Goal: Task Accomplishment & Management: Manage account settings

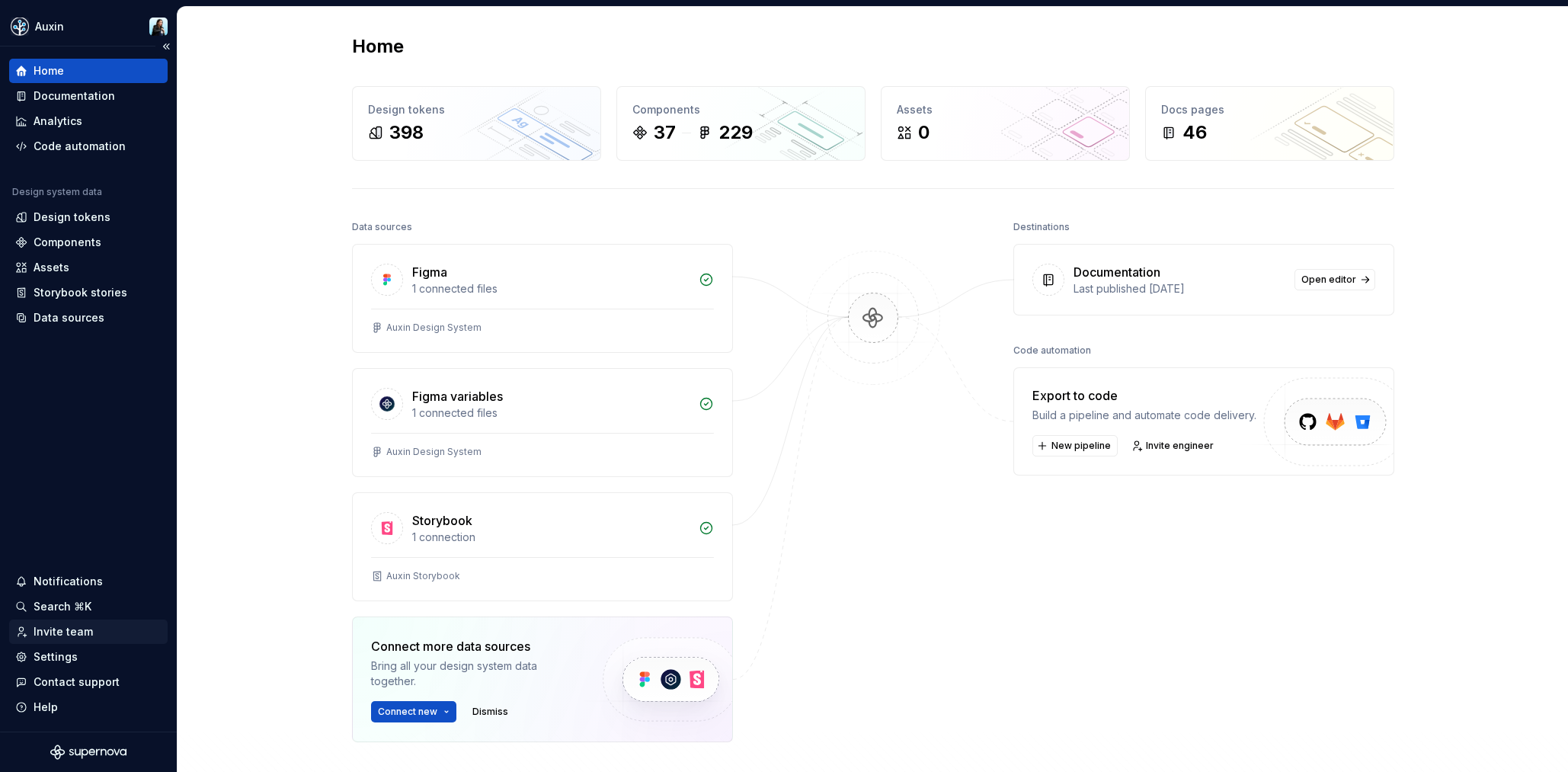
click at [69, 635] on div "Invite team" at bounding box center [64, 631] width 60 height 15
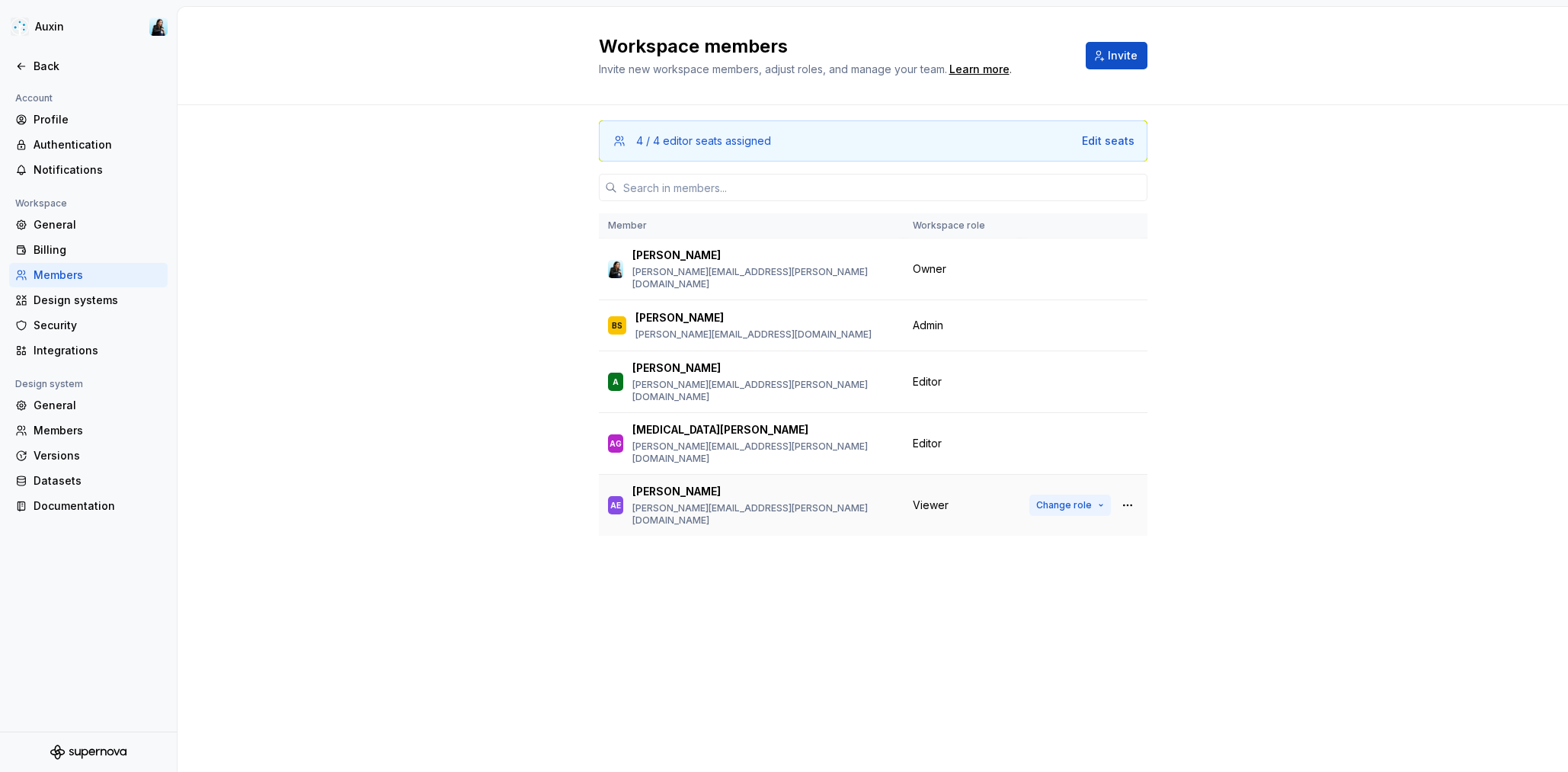
click at [1051, 499] on span "Change role" at bounding box center [1064, 505] width 56 height 13
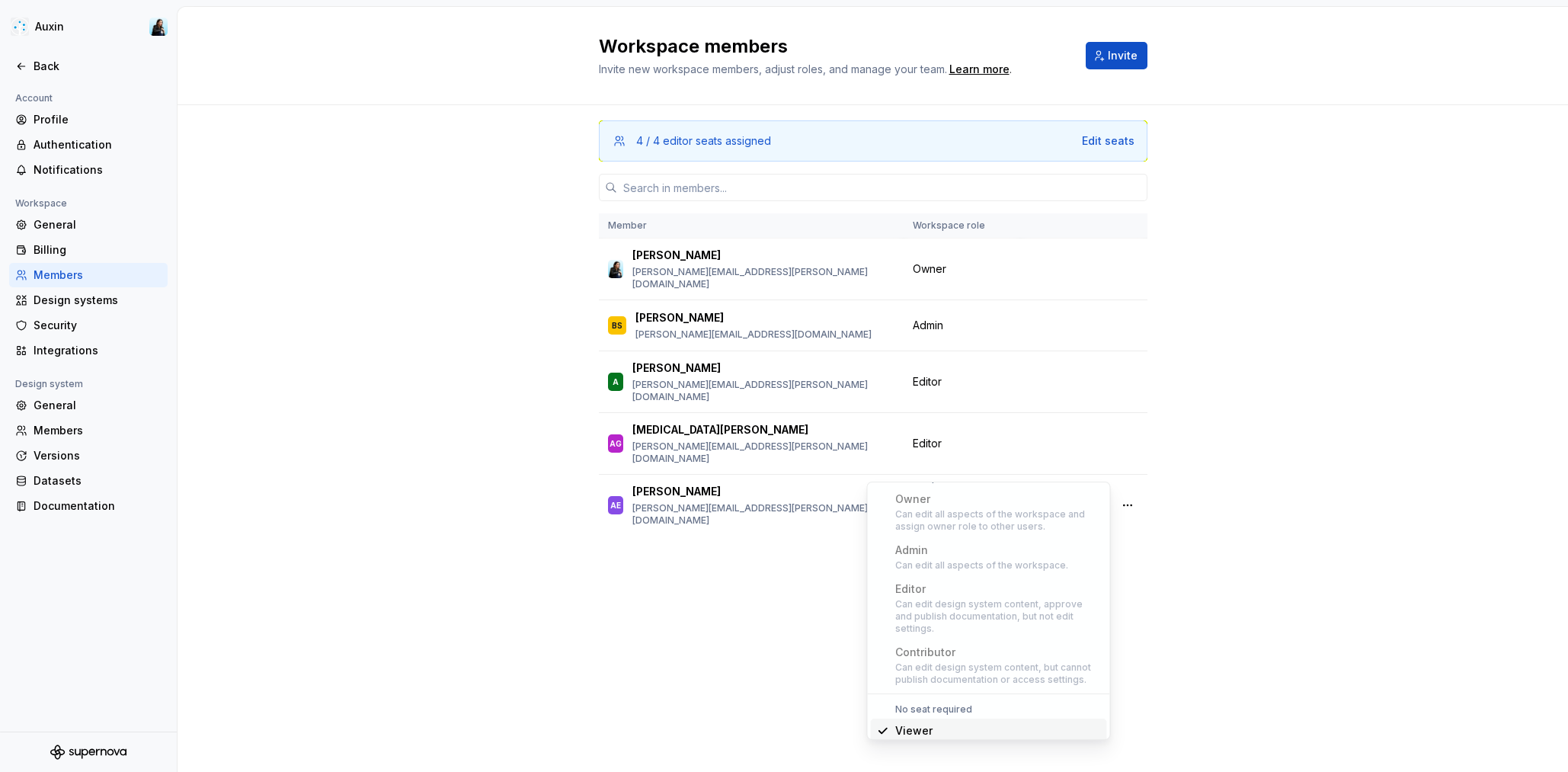
scroll to position [67, 0]
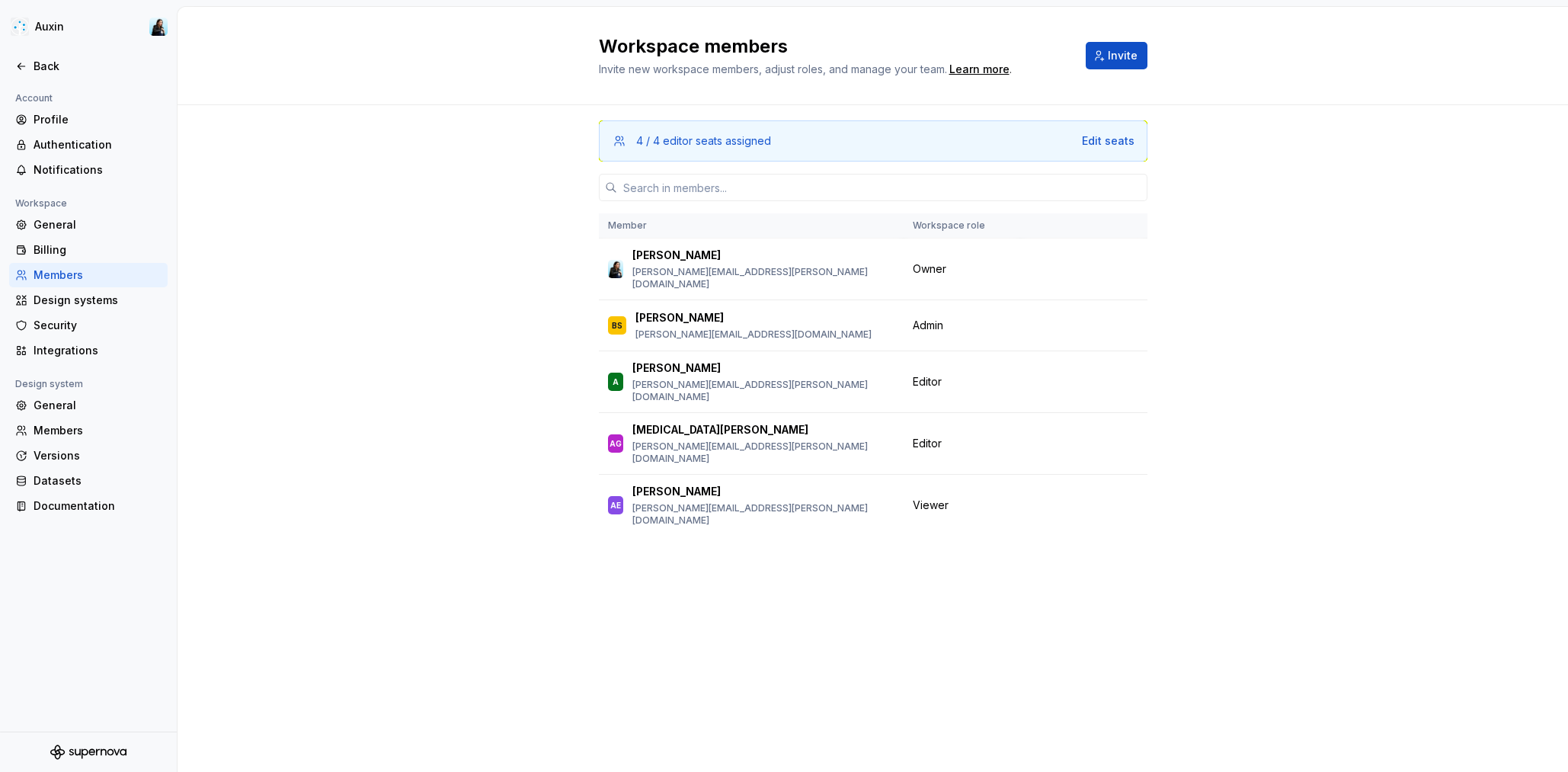
click at [1152, 594] on div "Workspace members Invite new workspace members, adjust roles, and manage your t…" at bounding box center [873, 390] width 1390 height 765
click at [1088, 433] on button "Change role" at bounding box center [1070, 443] width 82 height 21
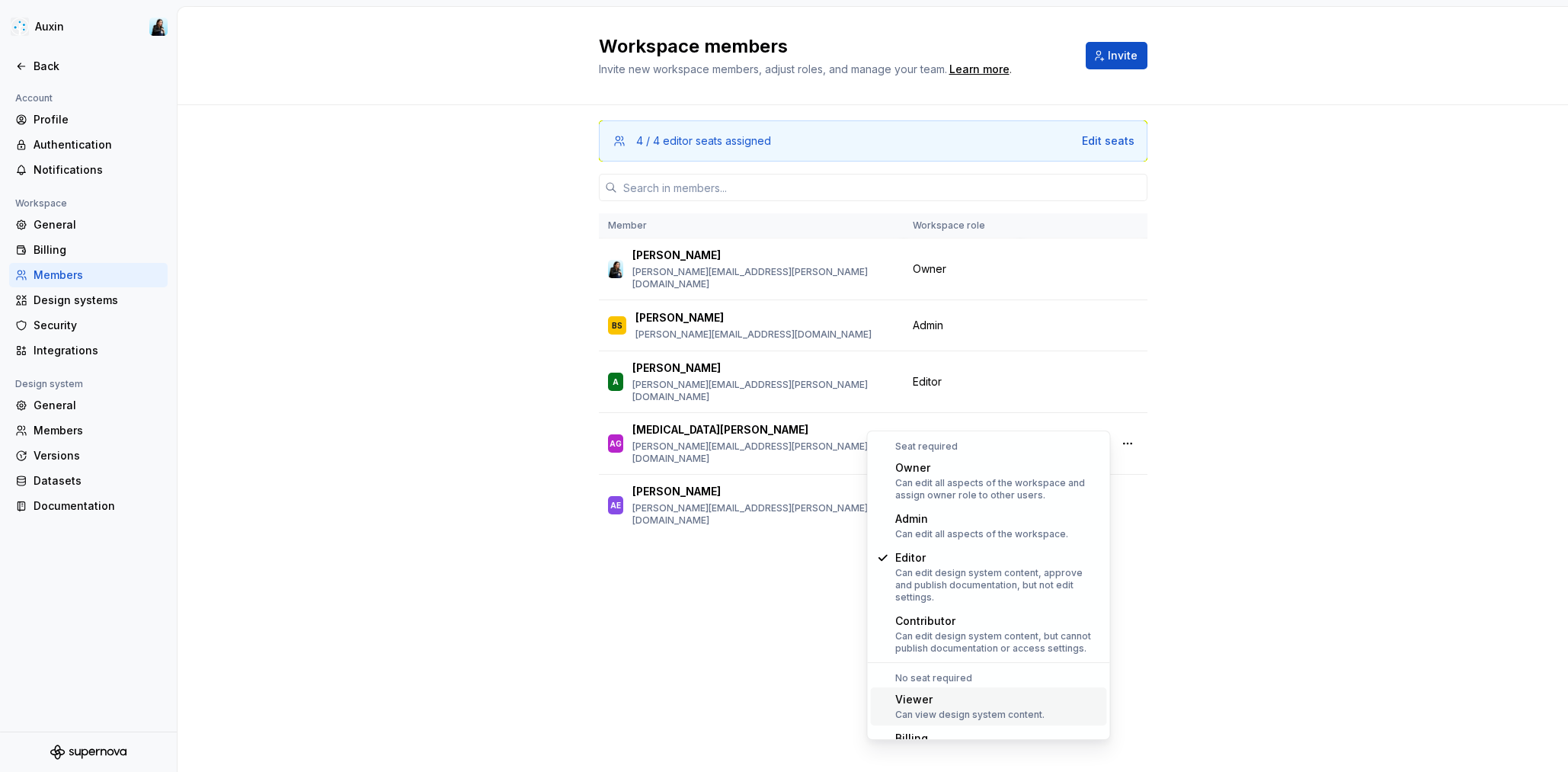
click at [976, 692] on div "Viewer" at bounding box center [970, 699] width 149 height 15
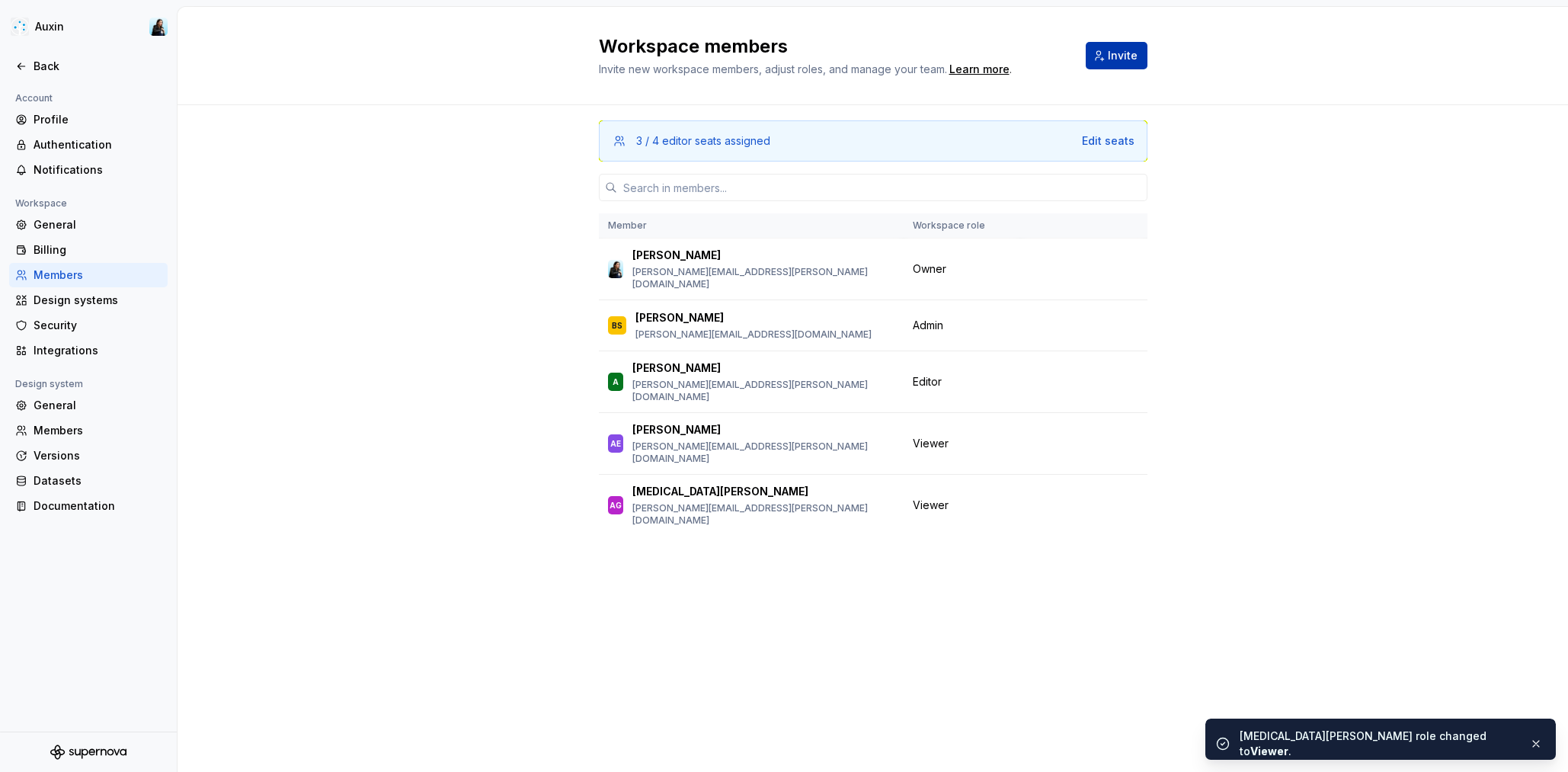
click at [1120, 42] on button "Invite" at bounding box center [1116, 55] width 62 height 27
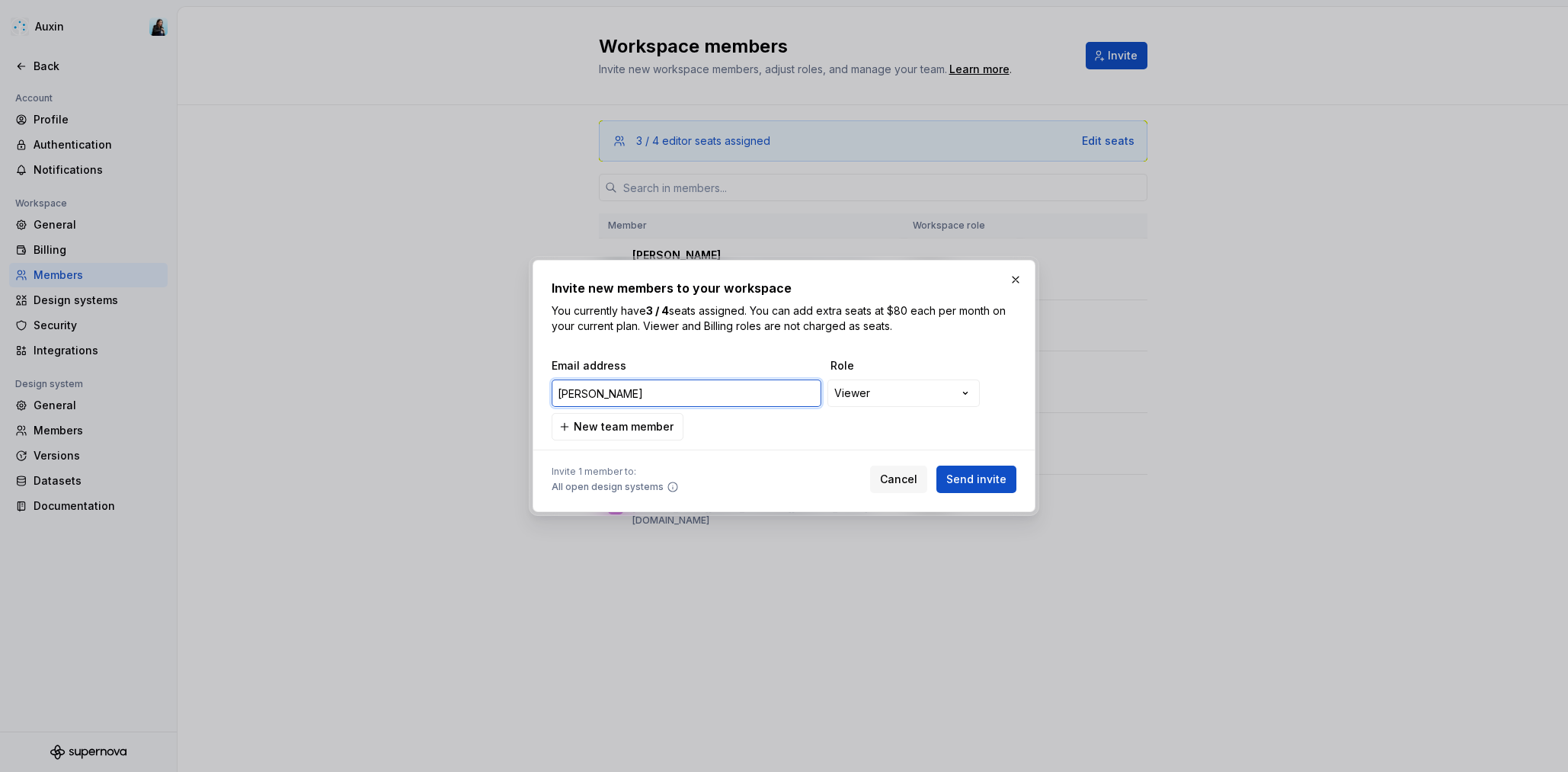
click at [638, 388] on input "[PERSON_NAME]" at bounding box center [686, 393] width 269 height 27
paste input ".[PERSON_NAME][EMAIL_ADDRESS][DOMAIN_NAME]"
type input "[PERSON_NAME][EMAIL_ADDRESS][PERSON_NAME][DOMAIN_NAME]"
click at [891, 390] on div "**********" at bounding box center [784, 386] width 1568 height 772
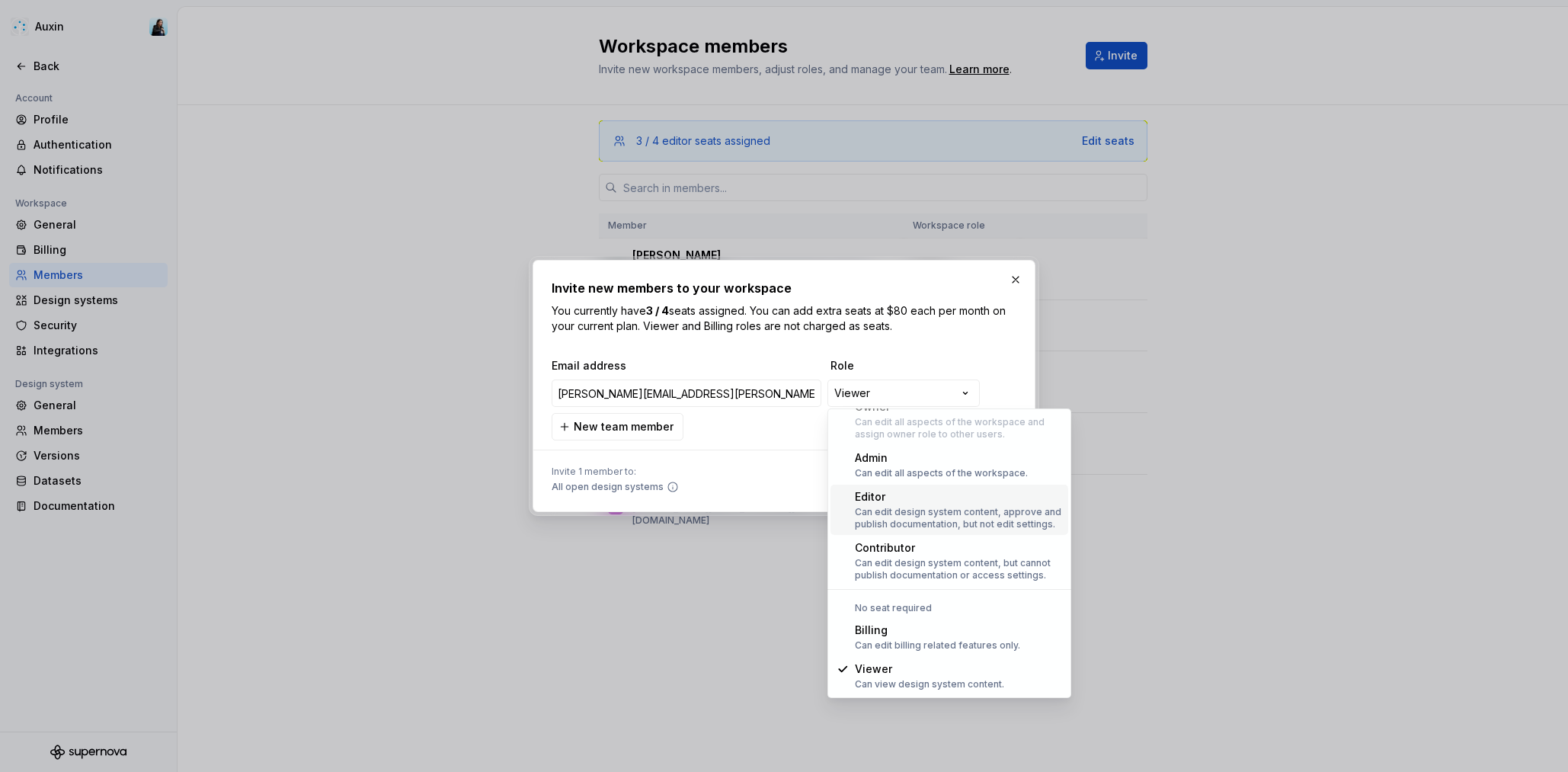
scroll to position [0, 0]
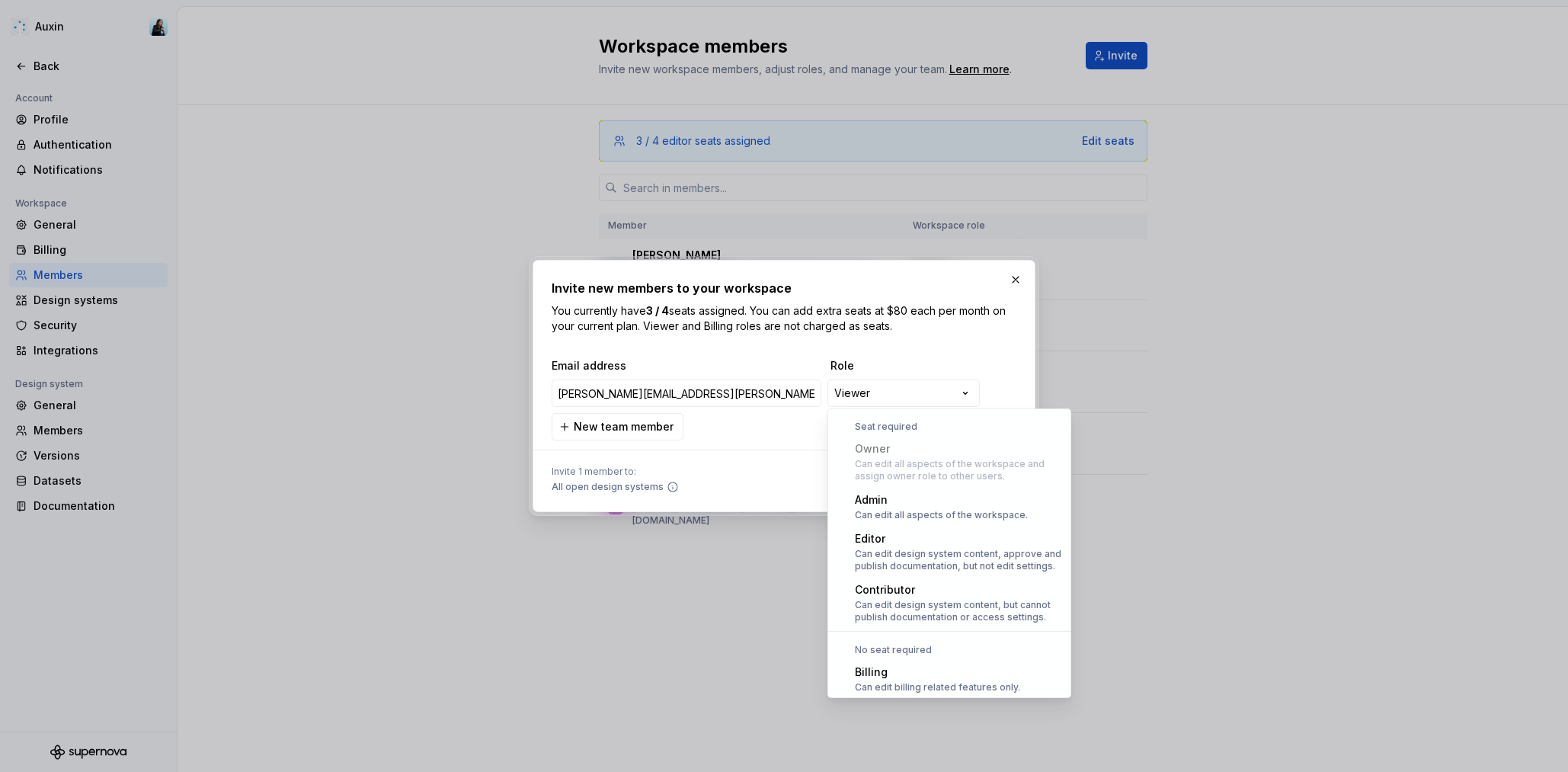
select select "*******"
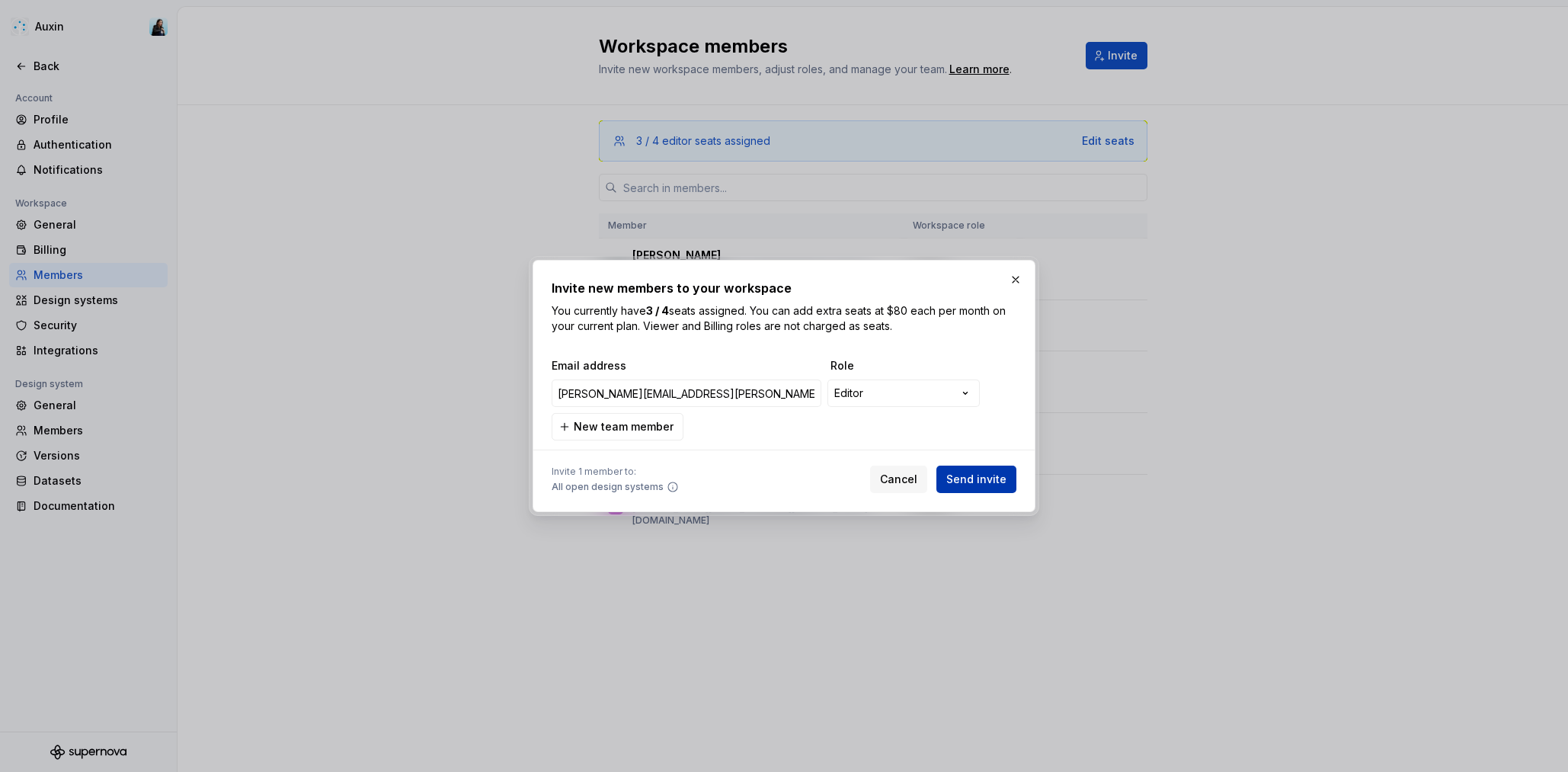
click at [987, 482] on span "Send invite" at bounding box center [976, 478] width 60 height 15
